Goal: Task Accomplishment & Management: Manage account settings

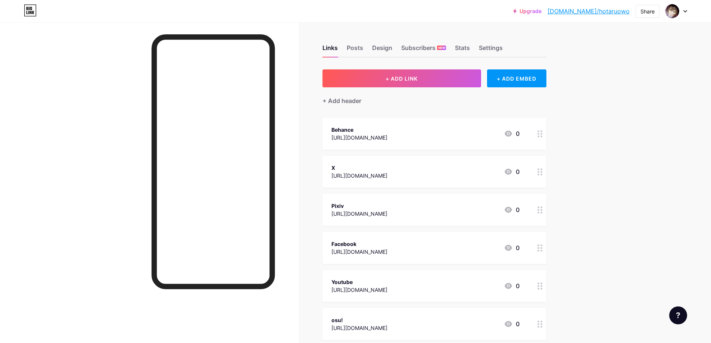
click at [466, 175] on div "X [URL][DOMAIN_NAME] 0" at bounding box center [426, 171] width 188 height 17
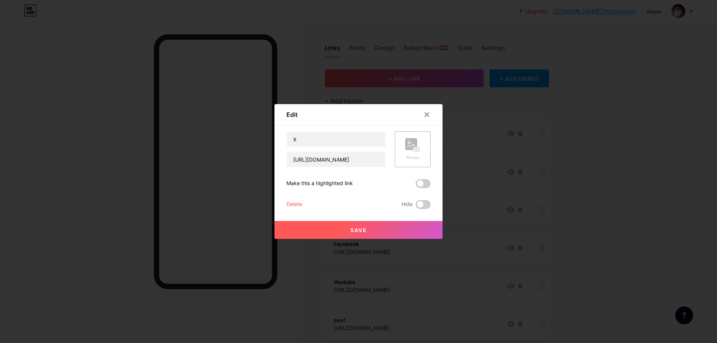
click at [329, 147] on div "X [URL][DOMAIN_NAME]" at bounding box center [335, 149] width 99 height 36
click at [323, 138] on input "X" at bounding box center [336, 139] width 99 height 15
type input "X (NSFW)"
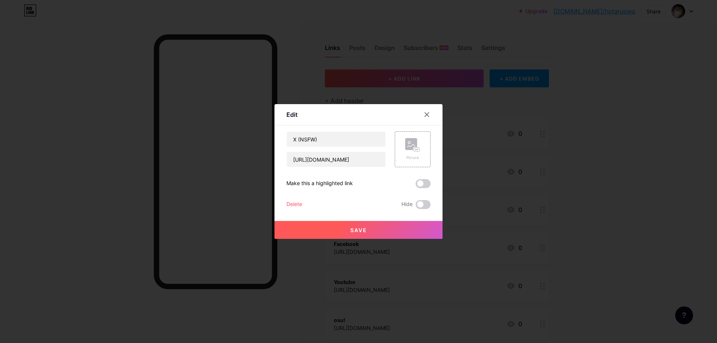
click at [332, 234] on button "Save" at bounding box center [358, 230] width 168 height 18
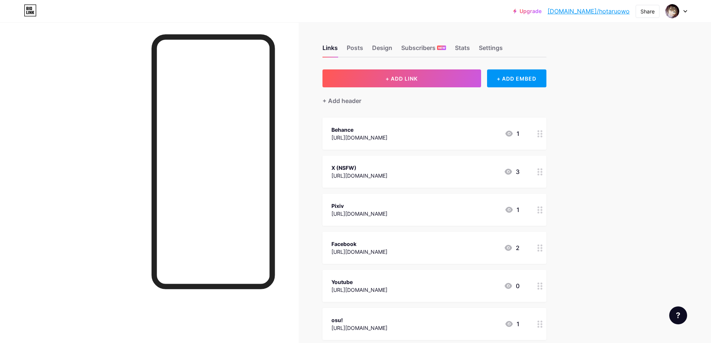
click at [48, 236] on div at bounding box center [149, 193] width 299 height 343
